Goal: Check status

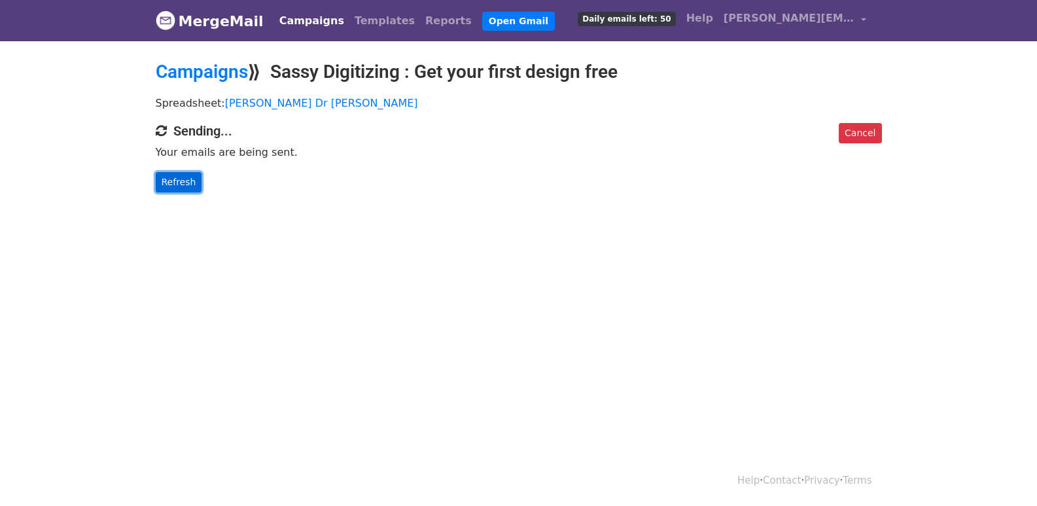
click at [175, 185] on link "Refresh" at bounding box center [179, 182] width 46 height 20
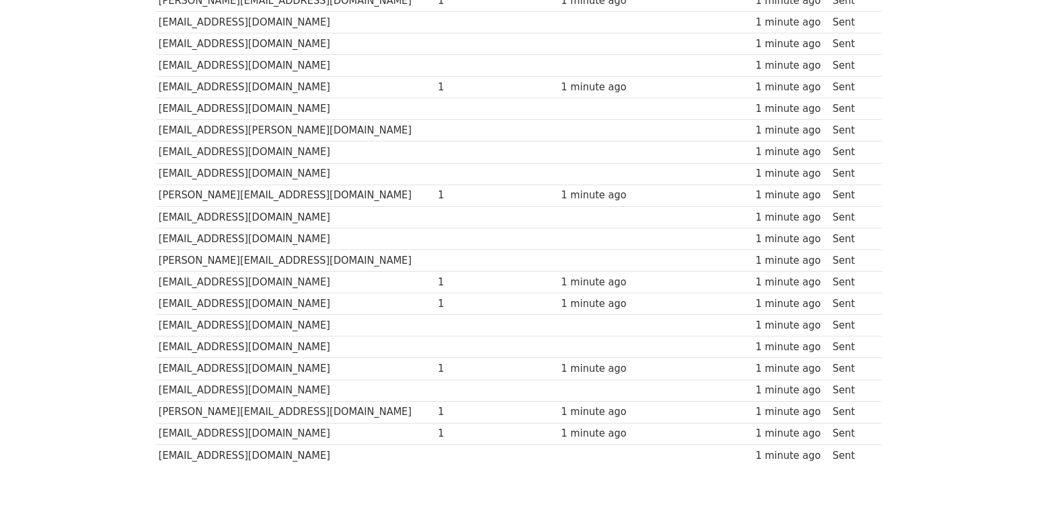
scroll to position [911, 0]
